Goal: Information Seeking & Learning: Learn about a topic

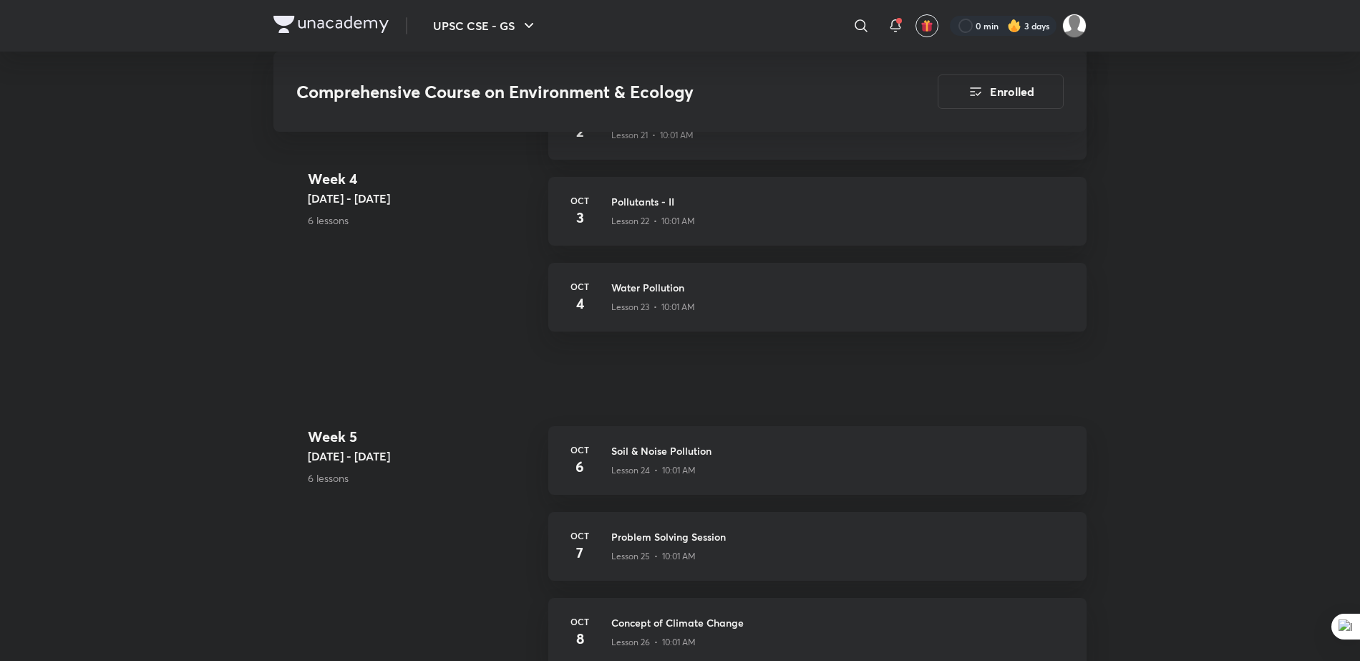
scroll to position [2746, 0]
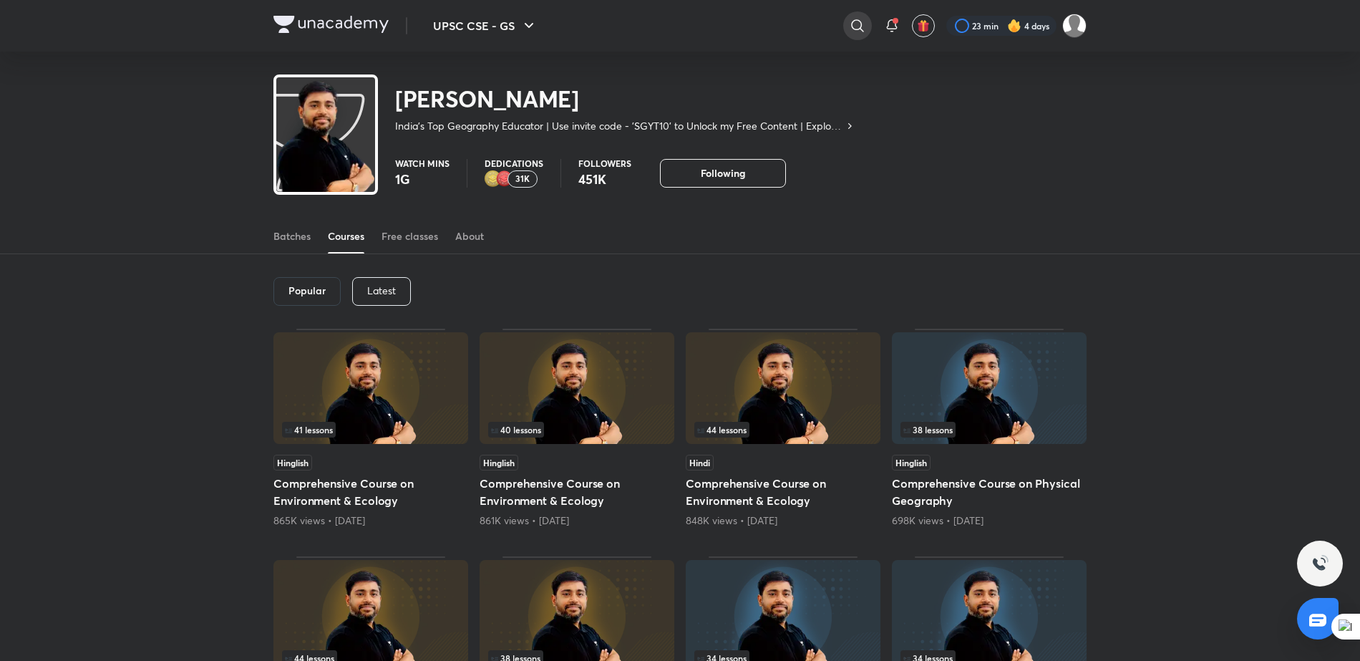
click at [867, 29] on div at bounding box center [857, 25] width 29 height 29
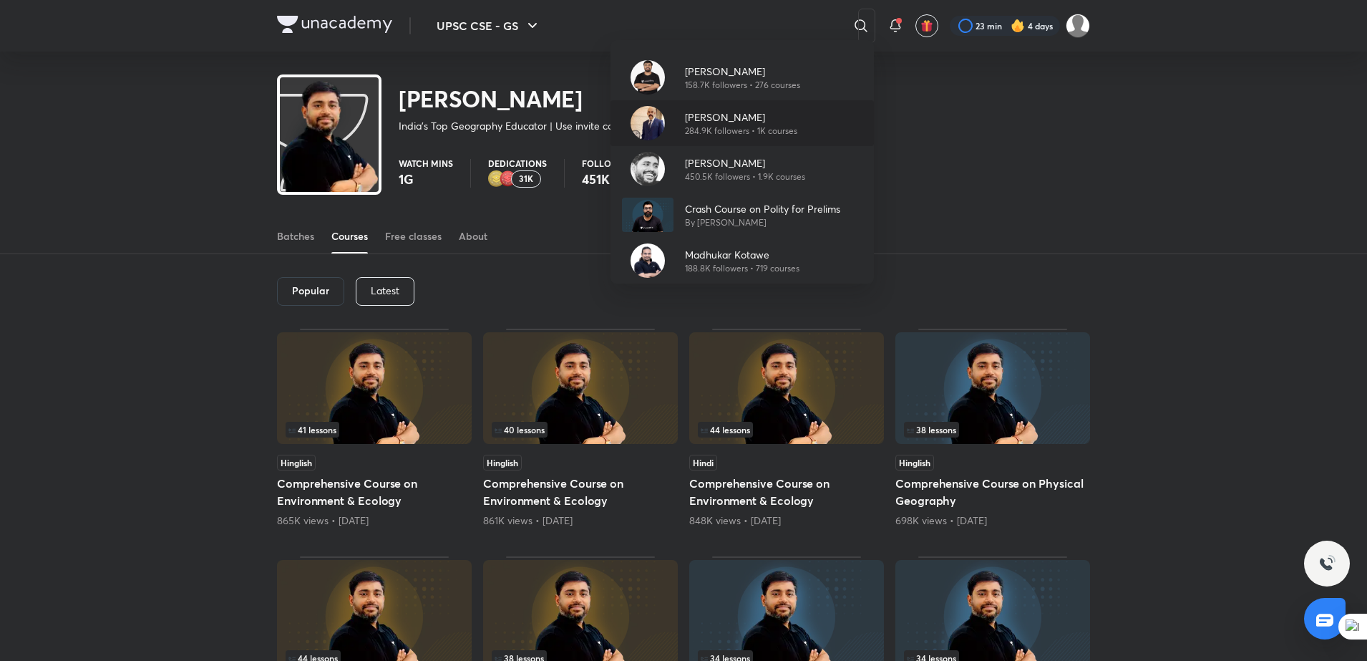
click at [743, 111] on p "[PERSON_NAME]" at bounding box center [741, 117] width 112 height 15
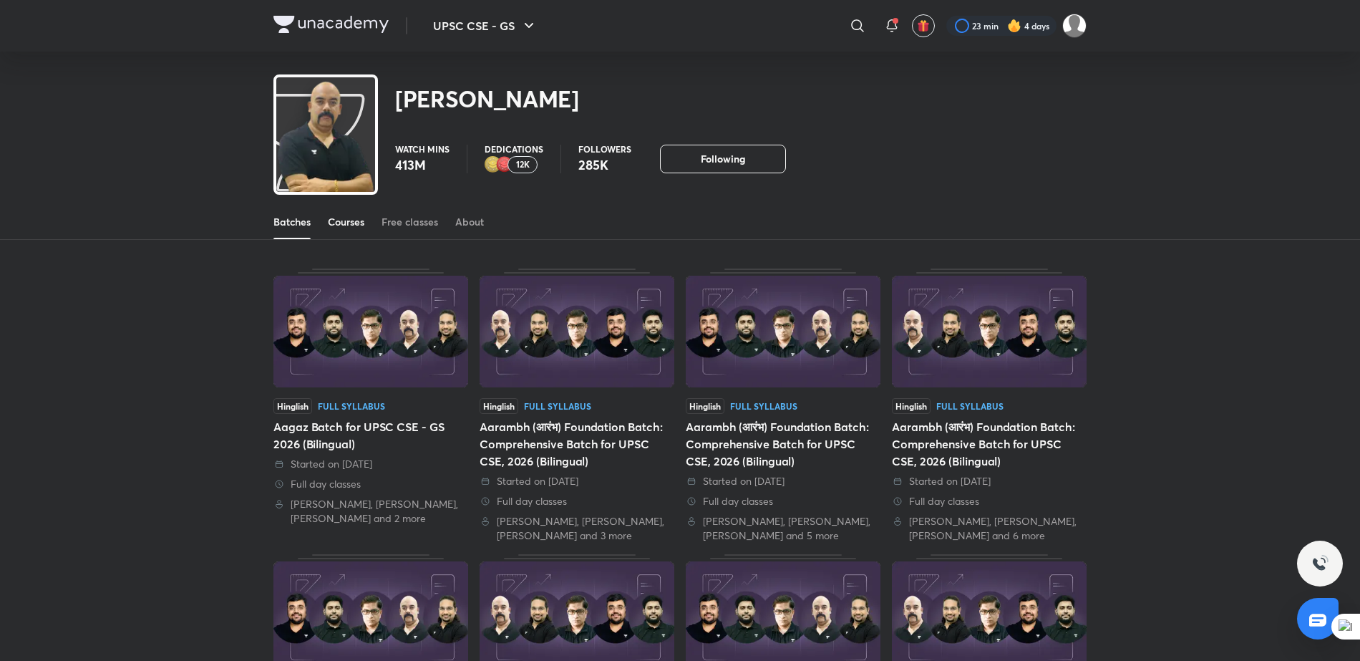
click at [341, 228] on div "Courses" at bounding box center [346, 222] width 37 height 14
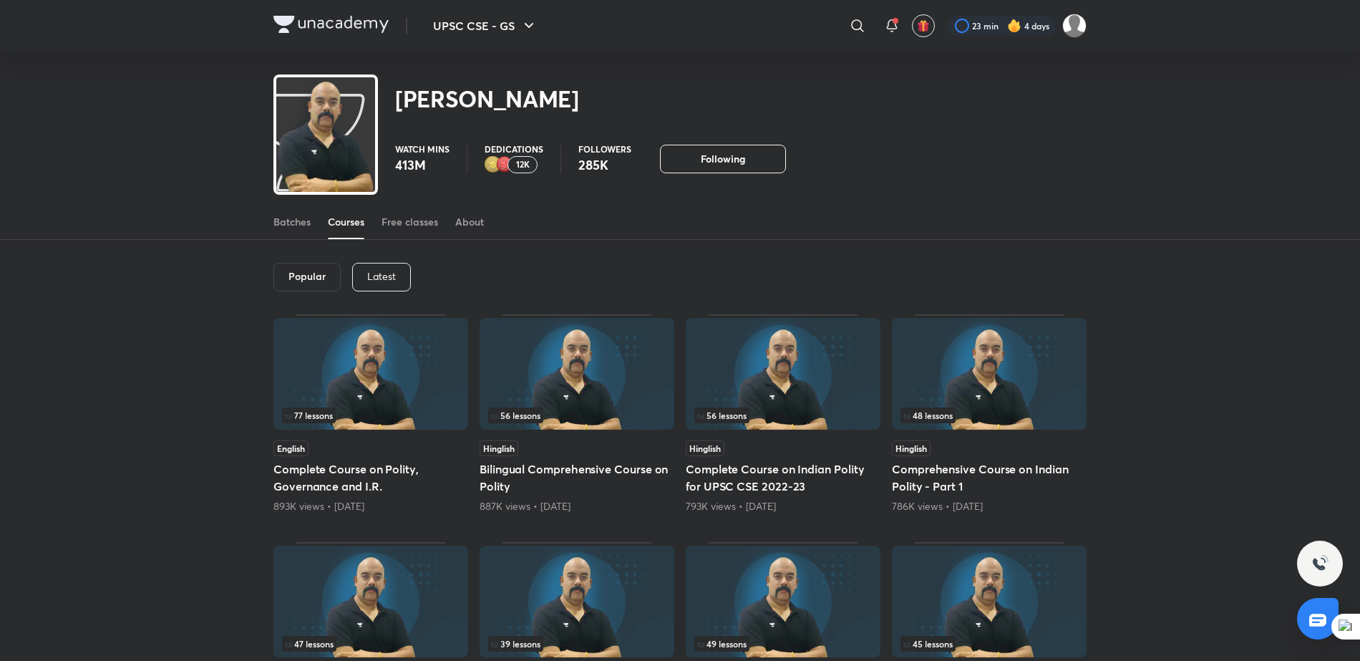
click at [390, 267] on div "Latest" at bounding box center [381, 277] width 59 height 29
click at [390, 267] on div "Latest" at bounding box center [380, 277] width 59 height 29
